Goal: Information Seeking & Learning: Learn about a topic

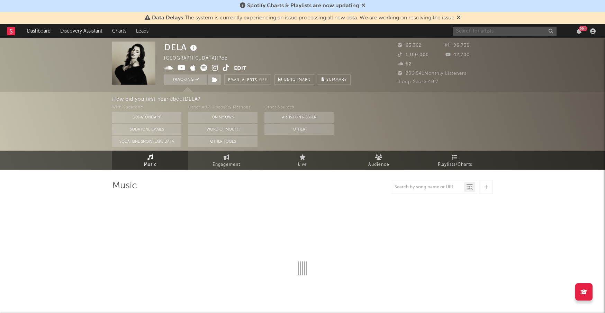
click at [485, 31] on input "text" at bounding box center [504, 31] width 104 height 9
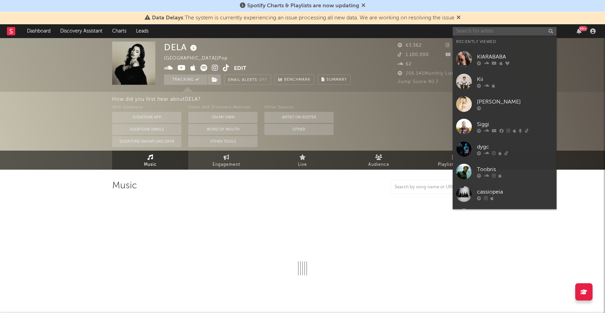
select select "6m"
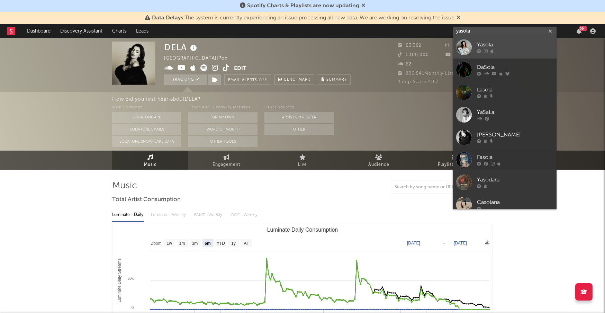
type input "yasola"
click at [486, 46] on div "Yasola" at bounding box center [515, 45] width 76 height 8
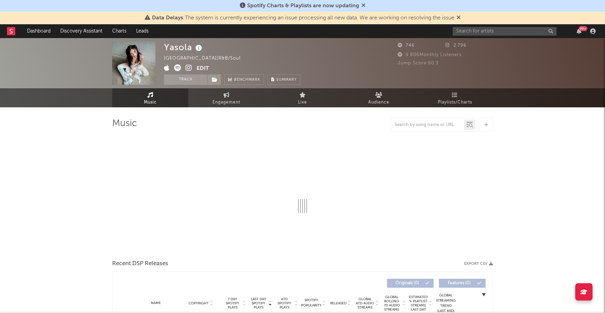
select select "1w"
